Goal: Navigation & Orientation: Find specific page/section

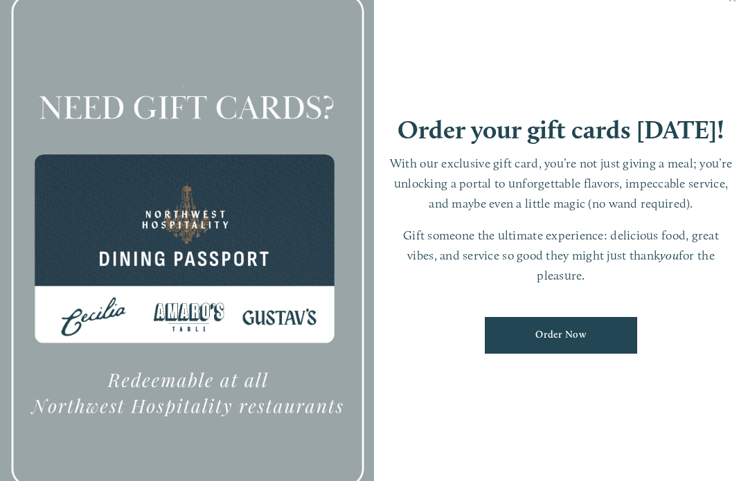
click at [737, 6] on link "Close" at bounding box center [732, 0] width 27 height 39
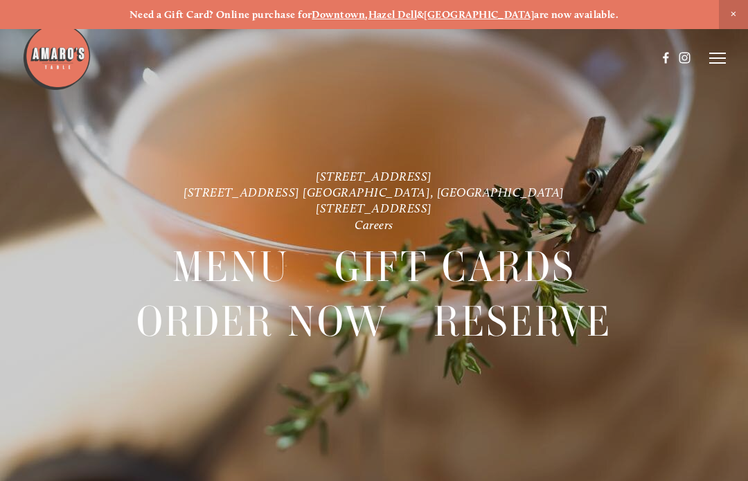
click at [236, 259] on span "Menu" at bounding box center [230, 267] width 117 height 54
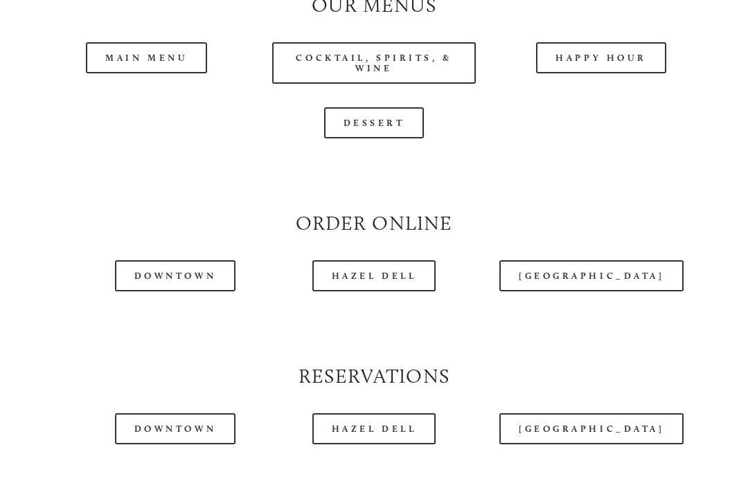
scroll to position [1262, 0]
click at [140, 48] on div at bounding box center [339, 23] width 634 height 71
click at [157, 54] on div at bounding box center [339, 23] width 634 height 71
click at [156, 45] on div at bounding box center [339, 23] width 634 height 71
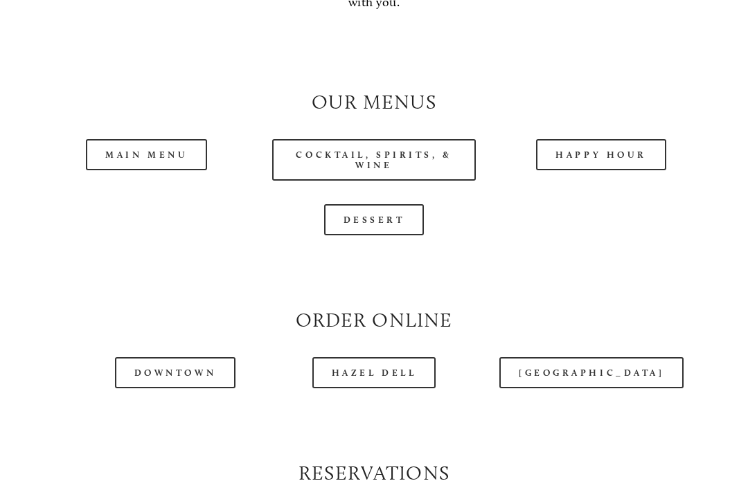
scroll to position [1168, 0]
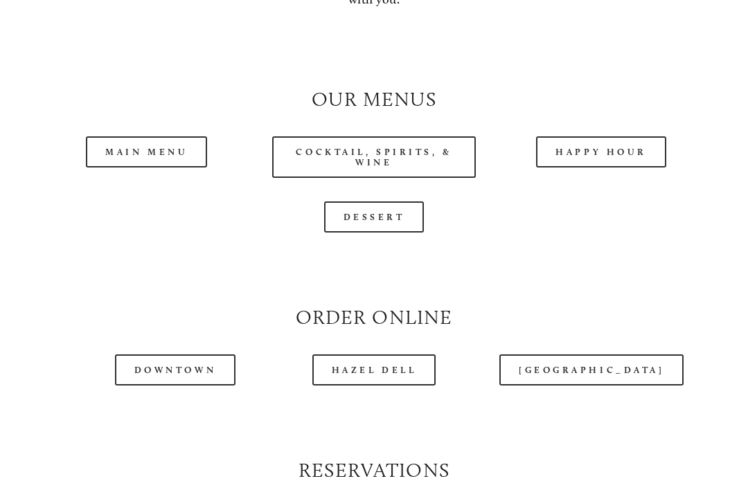
click at [166, 136] on link "Main Menu" at bounding box center [146, 151] width 121 height 31
